Goal: Subscribe to service/newsletter

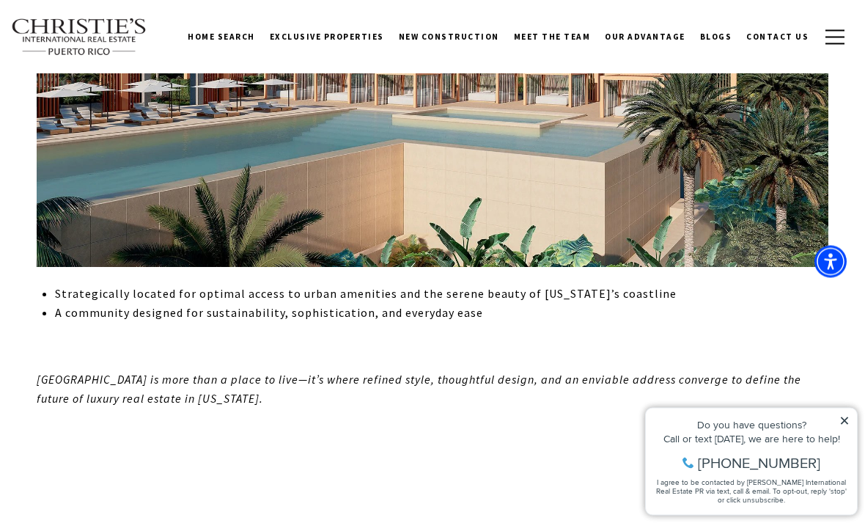
scroll to position [1860, 0]
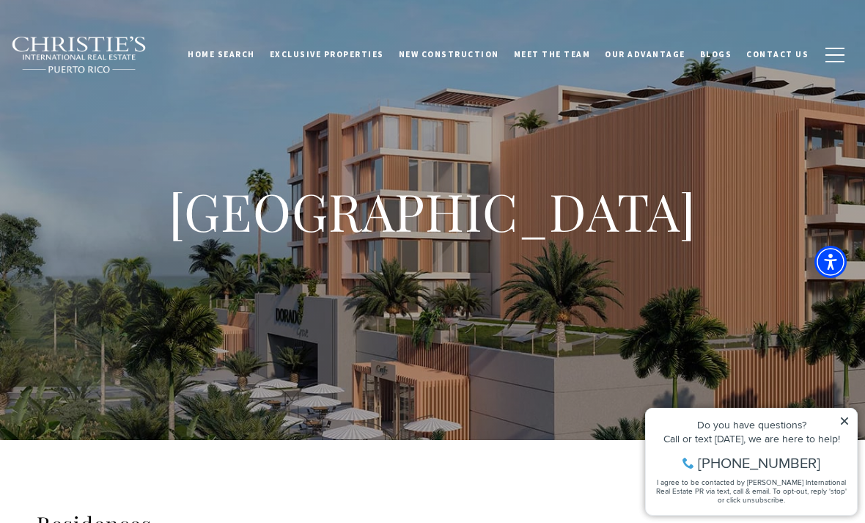
click at [464, 50] on span "New Construction" at bounding box center [449, 54] width 100 height 10
click at [728, 54] on span "Blogs" at bounding box center [716, 54] width 32 height 10
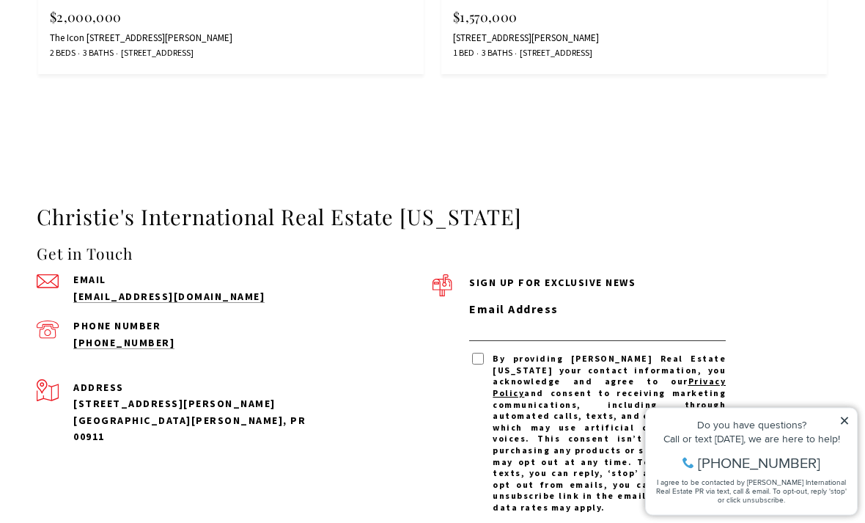
scroll to position [4675, 0]
click at [562, 319] on input "Email Address" at bounding box center [597, 330] width 257 height 23
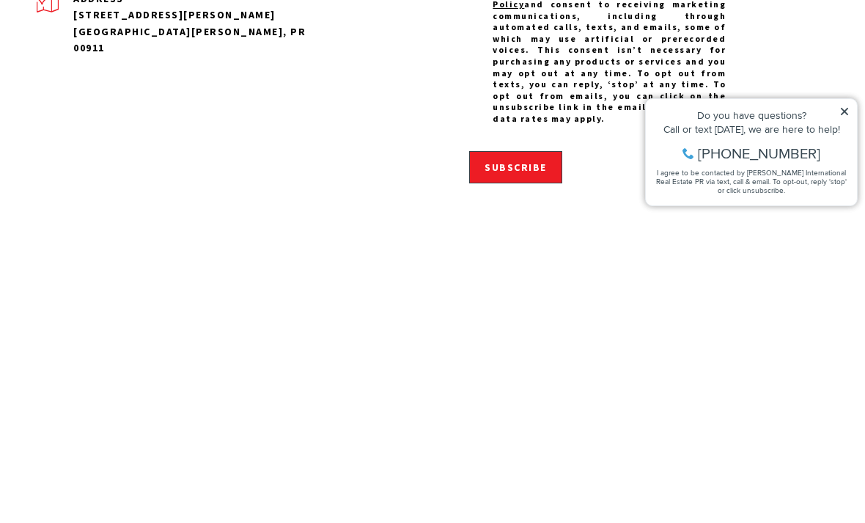
type input "**********"
click at [517, 470] on span "Subscribe" at bounding box center [515, 476] width 62 height 13
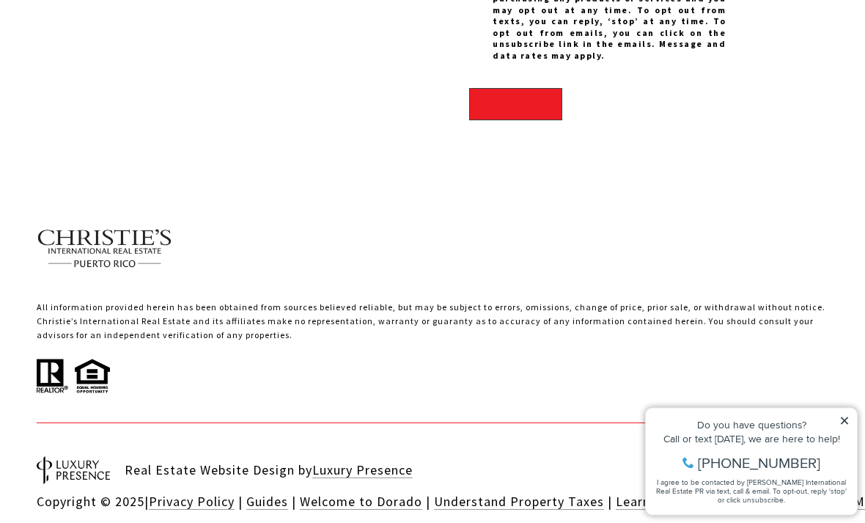
scroll to position [5137, 0]
